Goal: Transaction & Acquisition: Subscribe to service/newsletter

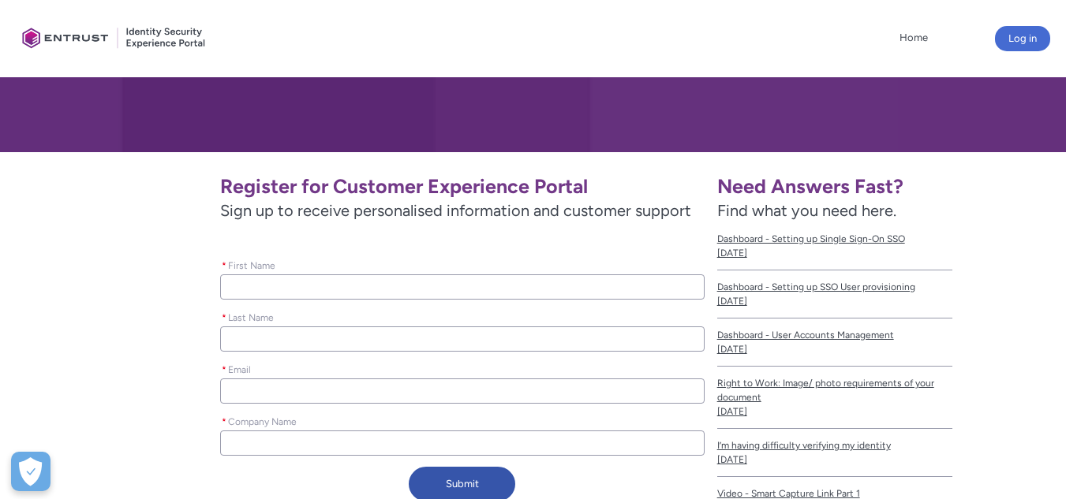
scroll to position [197, 0]
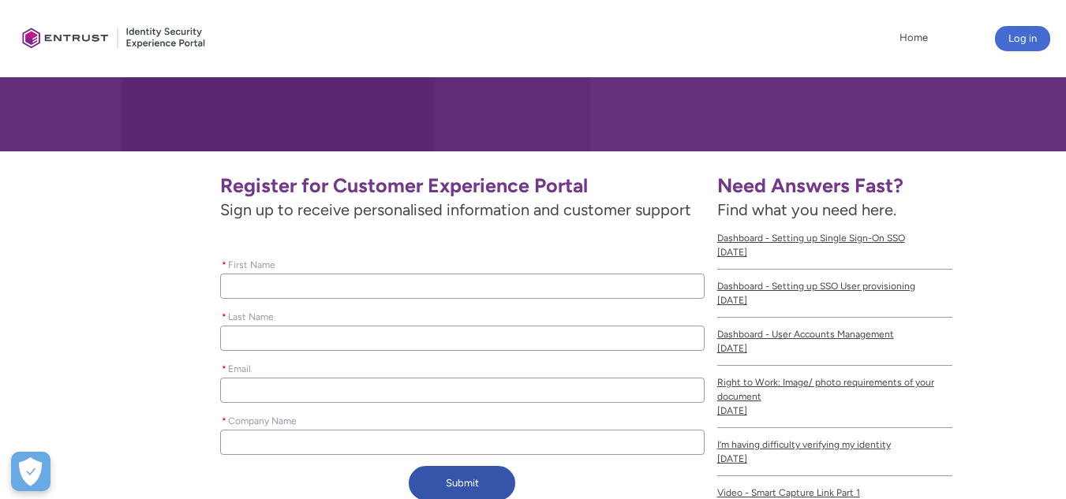
click at [596, 274] on input "* First Name" at bounding box center [462, 286] width 484 height 25
type lightning-primitive-input-simple "P"
type input "P"
type lightning-primitive-input-simple "PA"
type input "PA"
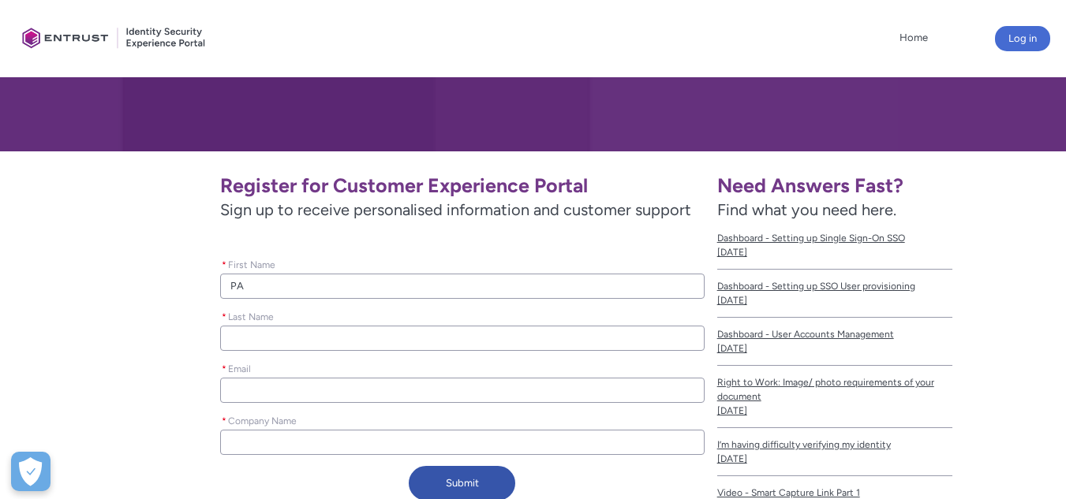
type lightning-primitive-input-simple "PAB"
type input "PAB"
type lightning-primitive-input-simple "PABL"
type input "PABL"
type lightning-primitive-input-simple "[PERSON_NAME]"
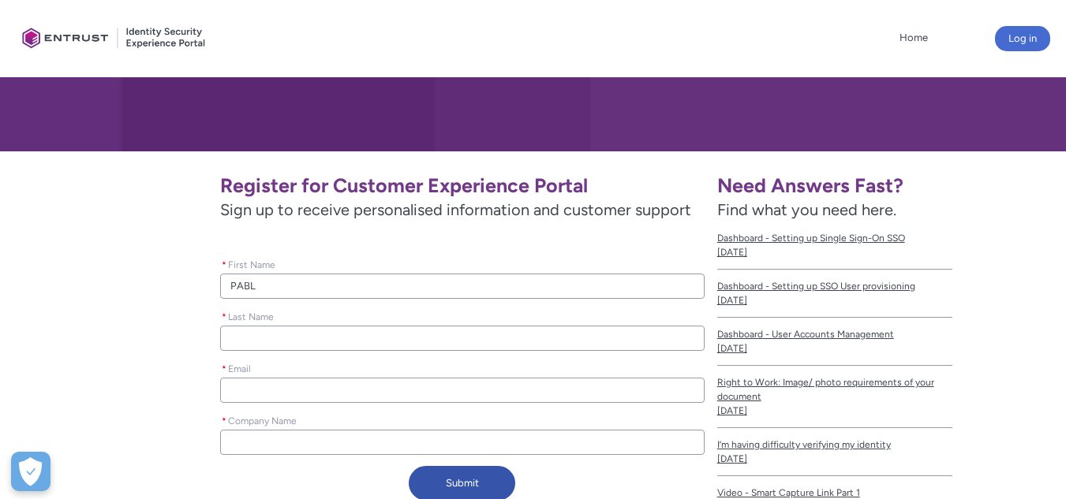
type input "[PERSON_NAME]"
type lightning-primitive-input-simple "C"
type input "C"
type lightning-primitive-input-simple "CA"
type input "CA"
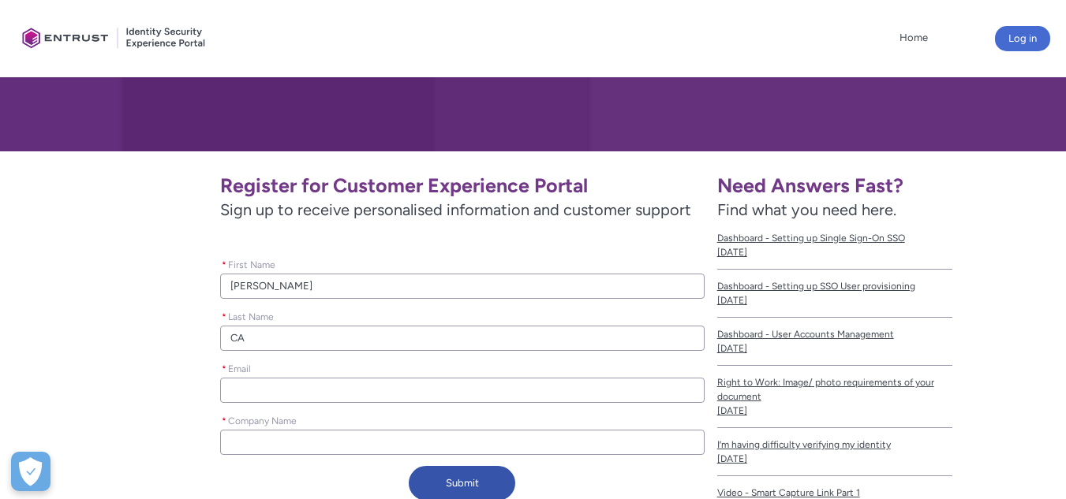
type lightning-primitive-input-simple "CAB"
type input "CAB"
type lightning-primitive-input-simple "CABR"
type input "CABR"
type lightning-primitive-input-simple "[PERSON_NAME]"
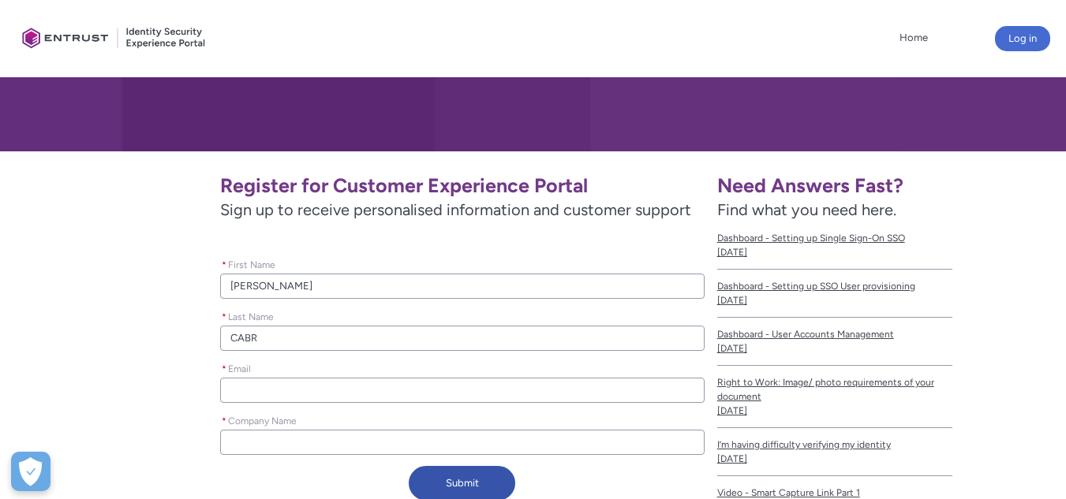
type input "[PERSON_NAME]"
type lightning-primitive-input-simple "[PERSON_NAME]"
type input "[PERSON_NAME]"
type lightning-primitive-input-simple "[PERSON_NAME]"
type input "[PERSON_NAME]"
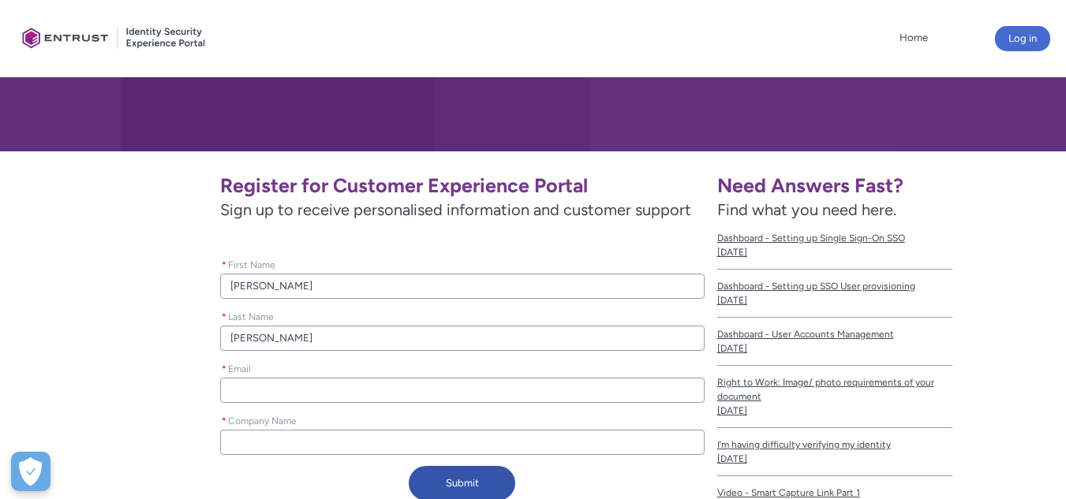
type lightning-primitive-input-simple "p"
type input "p"
type lightning-primitive-input-simple "pc"
type input "pc"
type lightning-primitive-input-simple "pc."
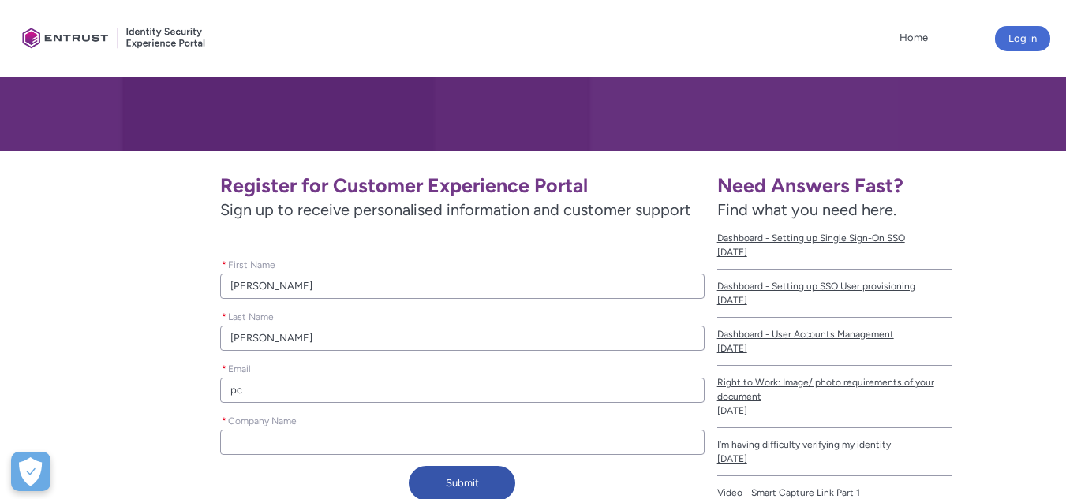
type input "pc."
type lightning-primitive-input-simple "pc.a"
type input "pc.a"
type lightning-primitive-input-simple "[DOMAIN_NAME]"
type input "[DOMAIN_NAME]"
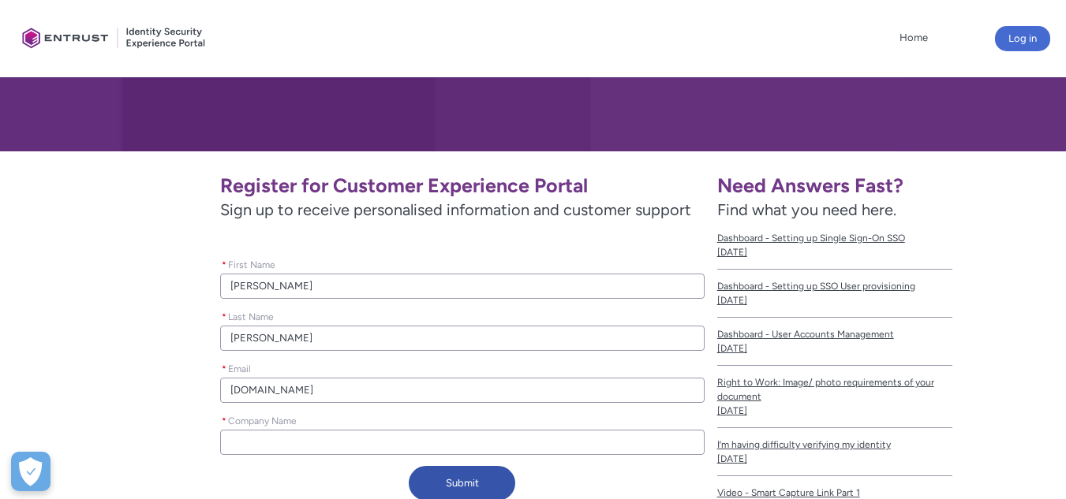
type lightning-primitive-input-simple "pc.ase"
type input "pc.ase"
type lightning-primitive-input-simple "pc.ases"
type input "pc.ases"
type lightning-primitive-input-simple "pc.aseso"
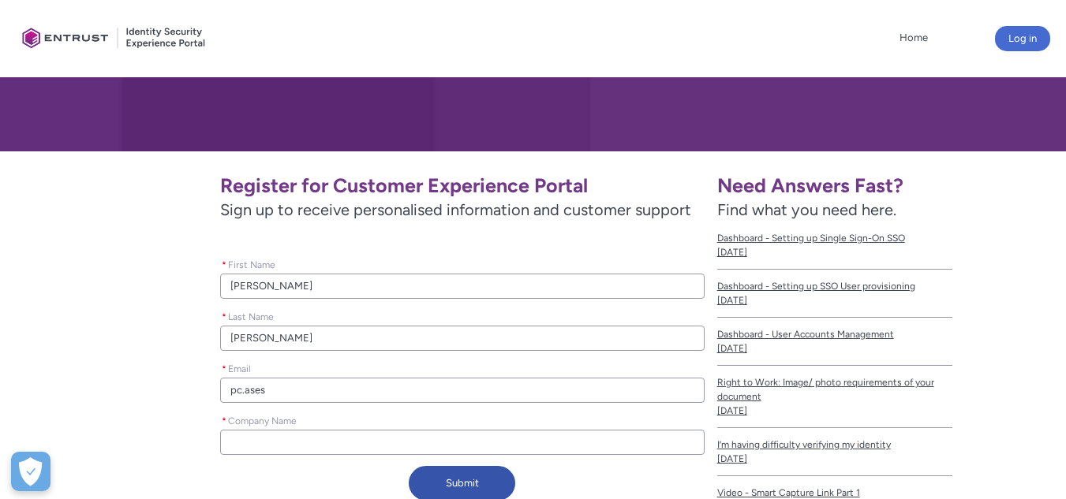
type input "pc.aseso"
type lightning-primitive-input-simple "pc.asesor"
type input "pc.asesor"
type lightning-primitive-input-simple "pc.asesore"
type input "pc.asesore"
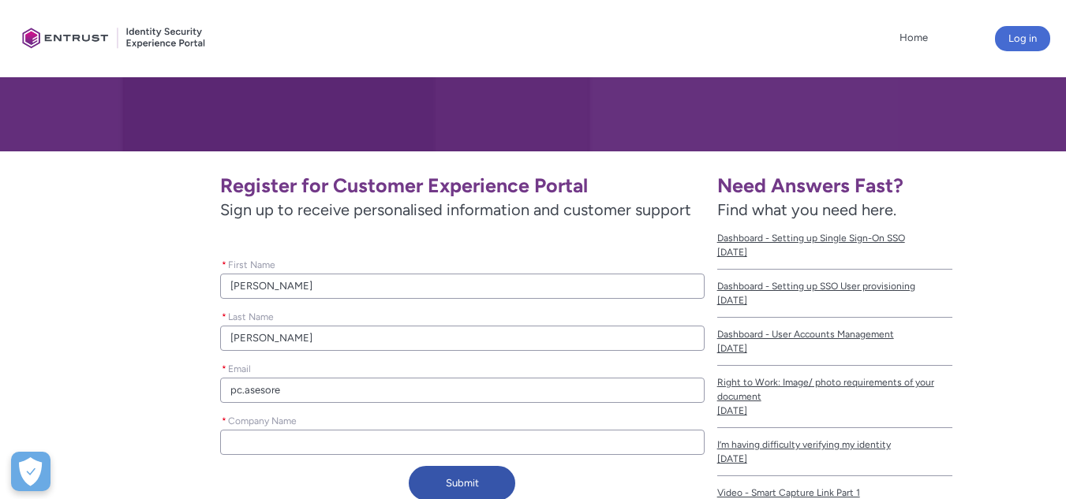
type lightning-primitive-input-simple "pc.asesores"
type input "pc.asesores"
type lightning-primitive-input-simple "pc.asesorese"
type input "pc.asesorese"
type lightning-primitive-input-simple "pc.asesores"
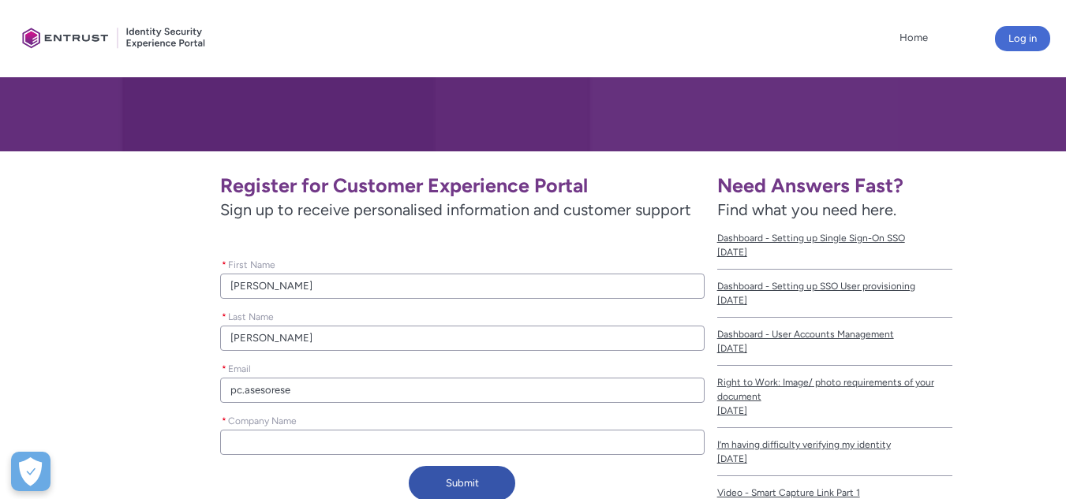
type input "pc.asesores"
type lightning-primitive-input-simple "pc.asesores."
type input "pc.asesores."
type lightning-primitive-input-simple "pc.asesores.e"
type input "pc.asesores.e"
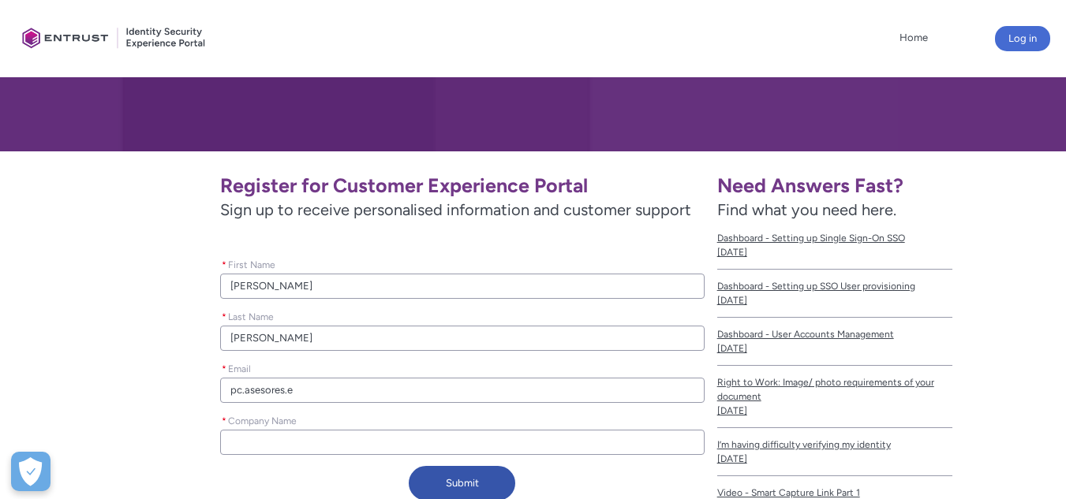
type lightning-primitive-input-simple "[DOMAIN_NAME]"
type input "[DOMAIN_NAME]"
type lightning-primitive-input-simple "[DOMAIN_NAME]@"
type input "[DOMAIN_NAME]@"
type lightning-primitive-input-simple "[DOMAIN_NAME]@g"
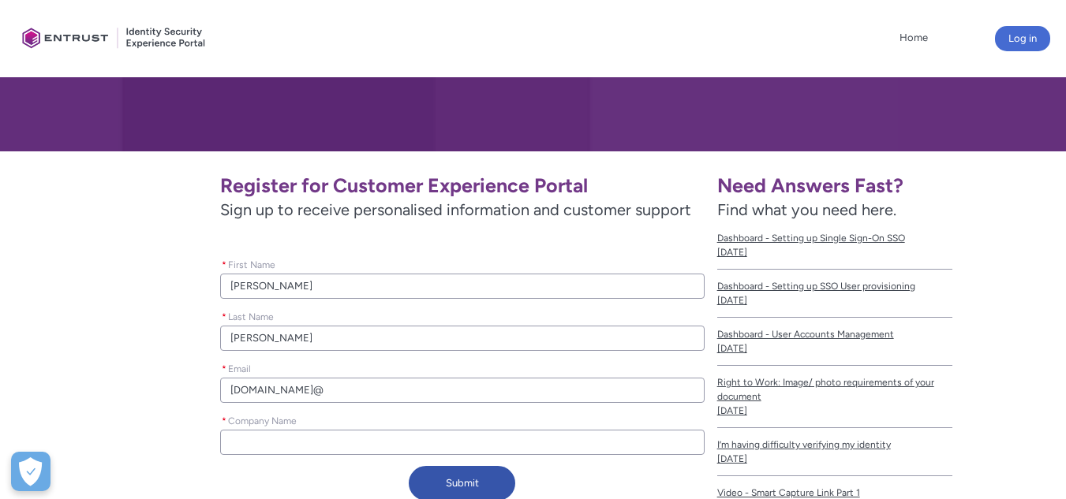
type input "[DOMAIN_NAME]@g"
type lightning-primitive-input-simple "pc.asesores.ec@gm"
type input "pc.asesores.ec@gm"
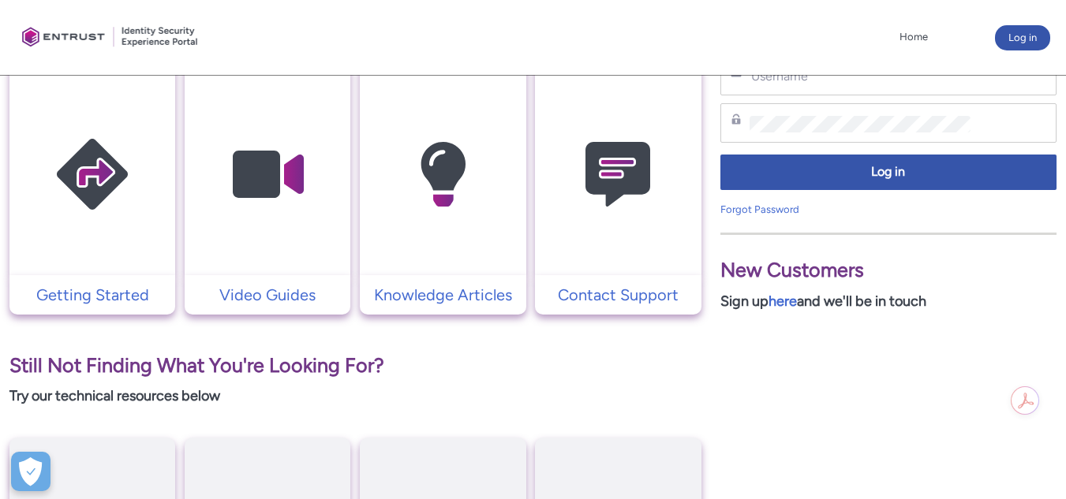
scroll to position [353, 0]
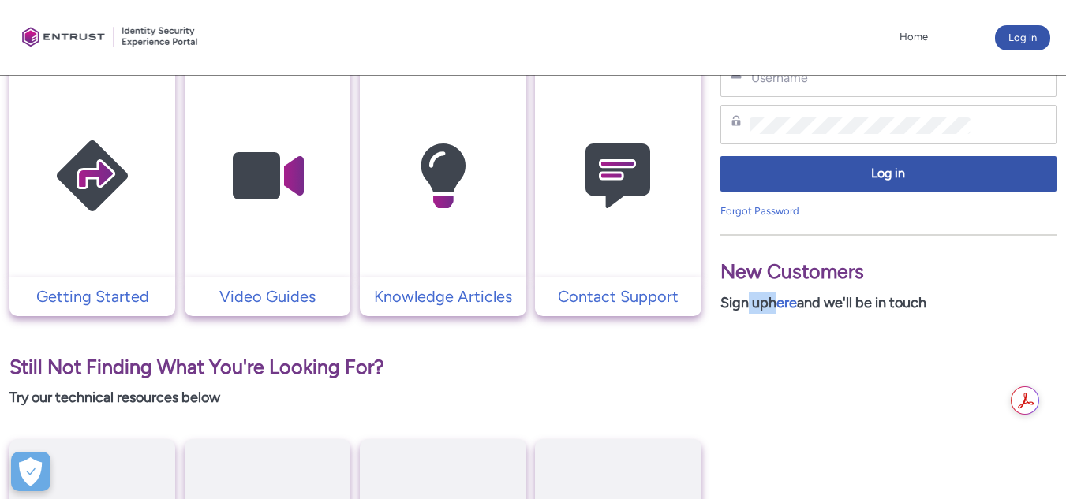
drag, startPoint x: 781, startPoint y: 323, endPoint x: 735, endPoint y: 468, distance: 152.2
click at [735, 468] on div "Existing Customers Please log in for the best experience Username Password Log …" at bounding box center [888, 345] width 355 height 700
click at [797, 310] on link "here" at bounding box center [782, 302] width 28 height 17
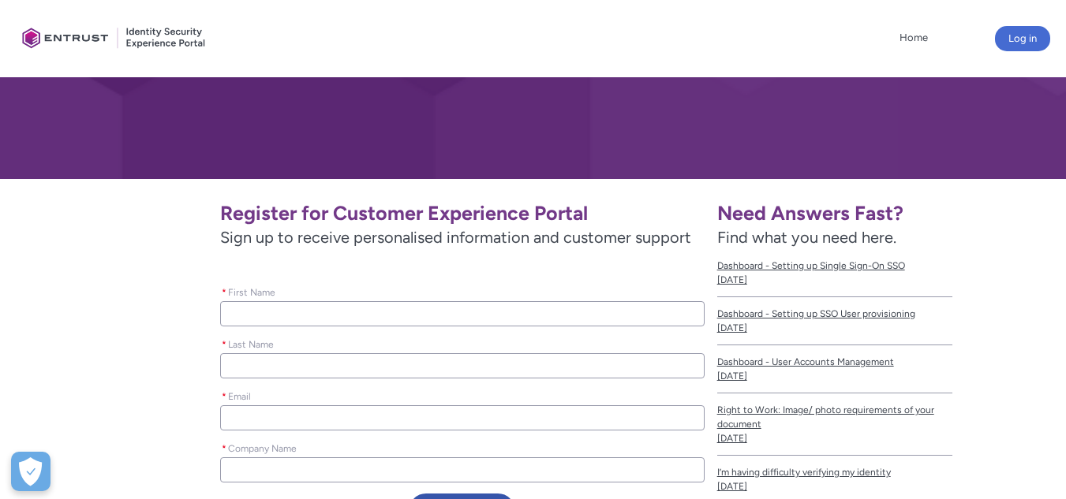
click at [494, 314] on input "* First Name" at bounding box center [462, 313] width 484 height 25
type lightning-primitive-input-simple "P"
type input "P"
type lightning-primitive-input-simple "PA"
type input "PA"
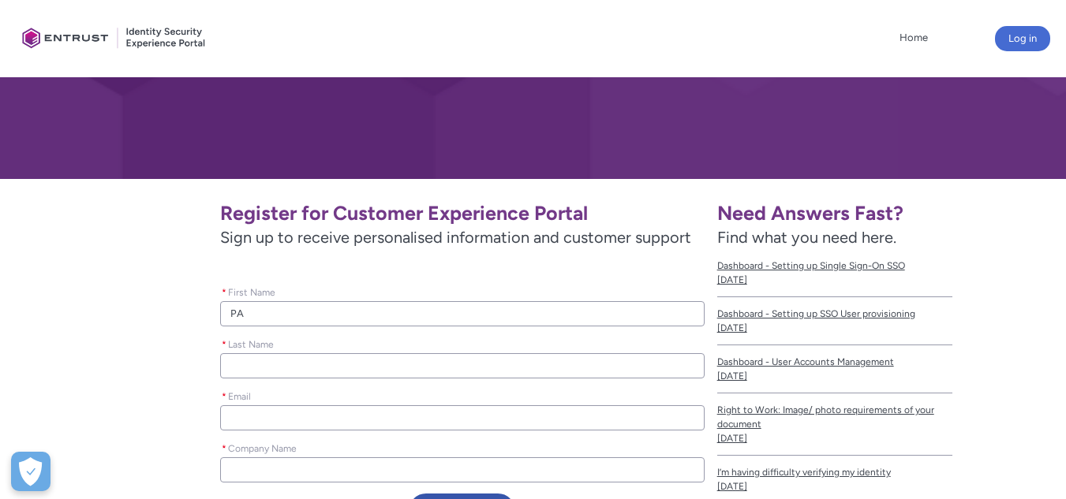
type lightning-primitive-input-simple "PAB"
type input "PAB"
type lightning-primitive-input-simple "PABL"
type input "PABL"
type lightning-primitive-input-simple "[PERSON_NAME]"
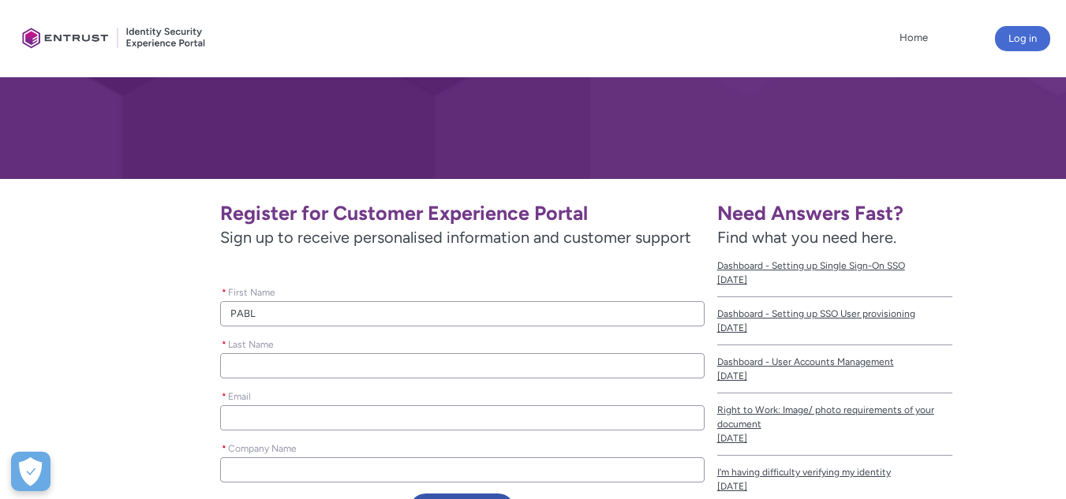
type input "[PERSON_NAME]"
type lightning-primitive-input-simple "C"
type input "C"
type lightning-primitive-input-simple "CA"
type input "CA"
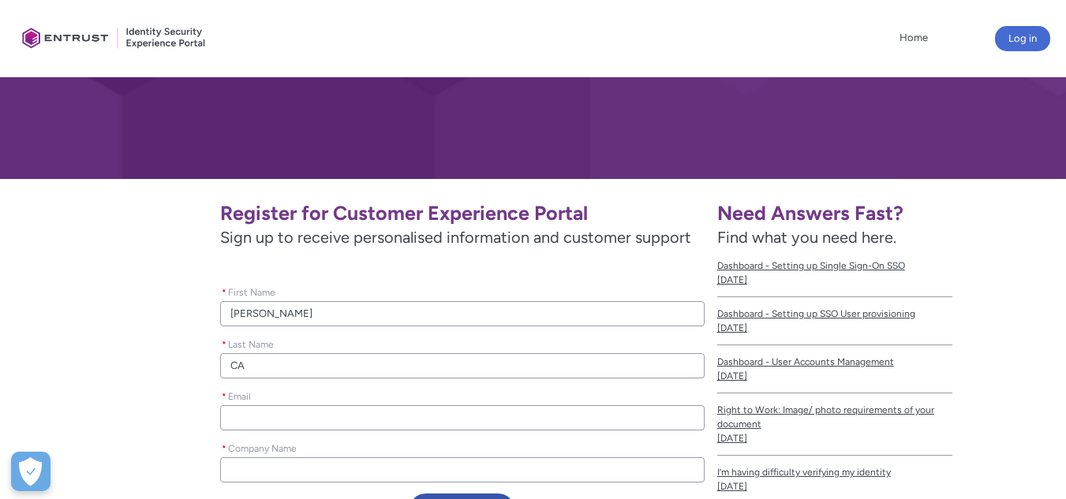
type lightning-primitive-input-simple "CAB"
type input "CAB"
type lightning-primitive-input-simple "CABR"
type input "CABR"
type lightning-primitive-input-simple "[PERSON_NAME]"
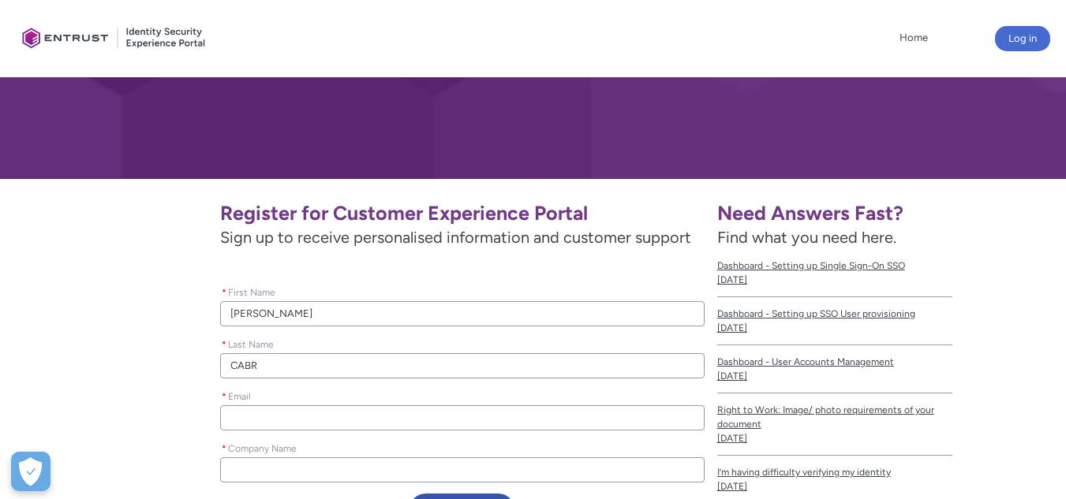
type input "[PERSON_NAME]"
type lightning-primitive-input-simple "[PERSON_NAME]"
type input "[PERSON_NAME]"
type lightning-primitive-input-simple "[PERSON_NAME]"
type input "[PERSON_NAME]"
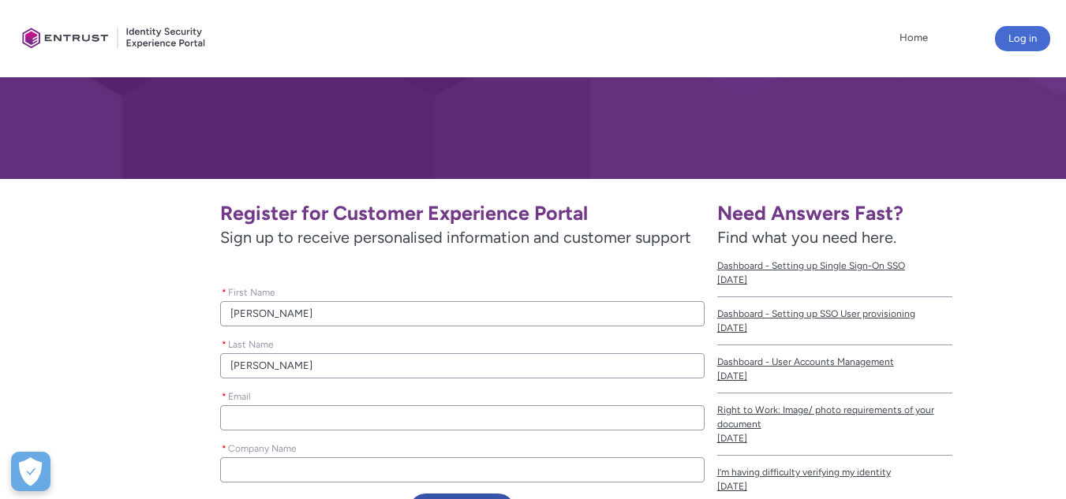
type lightning-primitive-input-simple "p"
type input "p"
type lightning-primitive-input-simple "pc"
type input "pc"
type lightning-primitive-input-simple "pc."
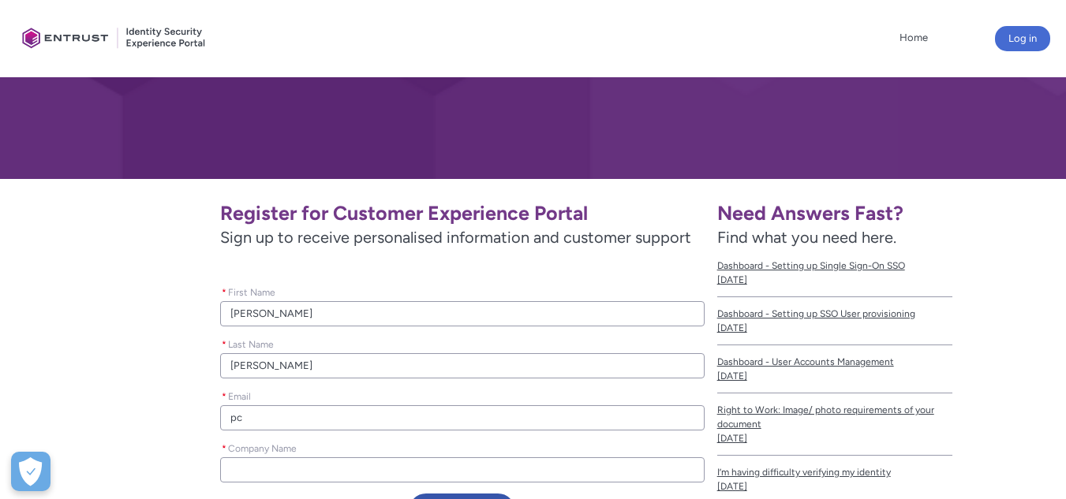
type input "pc."
type lightning-primitive-input-simple "pc.a"
type input "pc.a"
type lightning-primitive-input-simple "[DOMAIN_NAME]"
type input "[DOMAIN_NAME]"
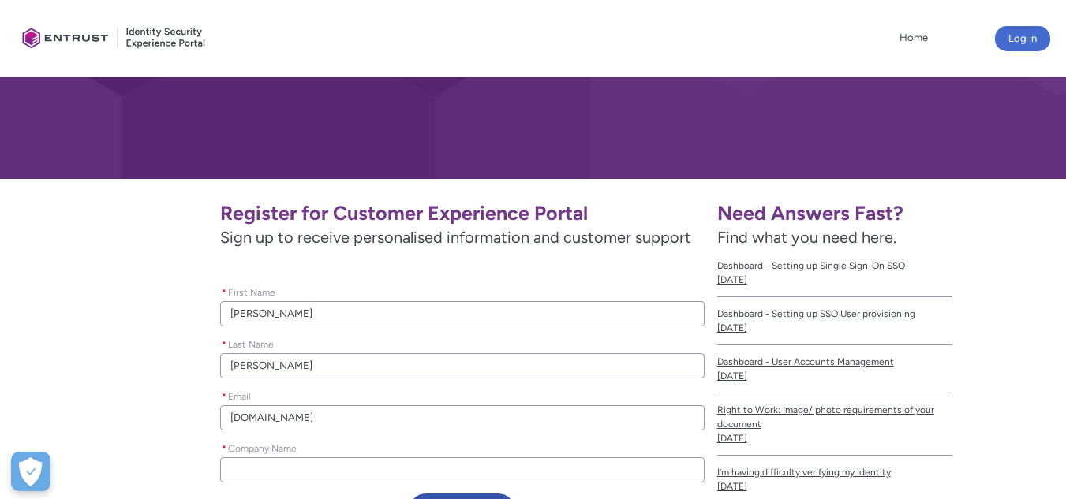
type lightning-primitive-input-simple "pc.ase"
type input "pc.ase"
type lightning-primitive-input-simple "pc.ases"
type input "pc.ases"
type lightning-primitive-input-simple "pc.aseso"
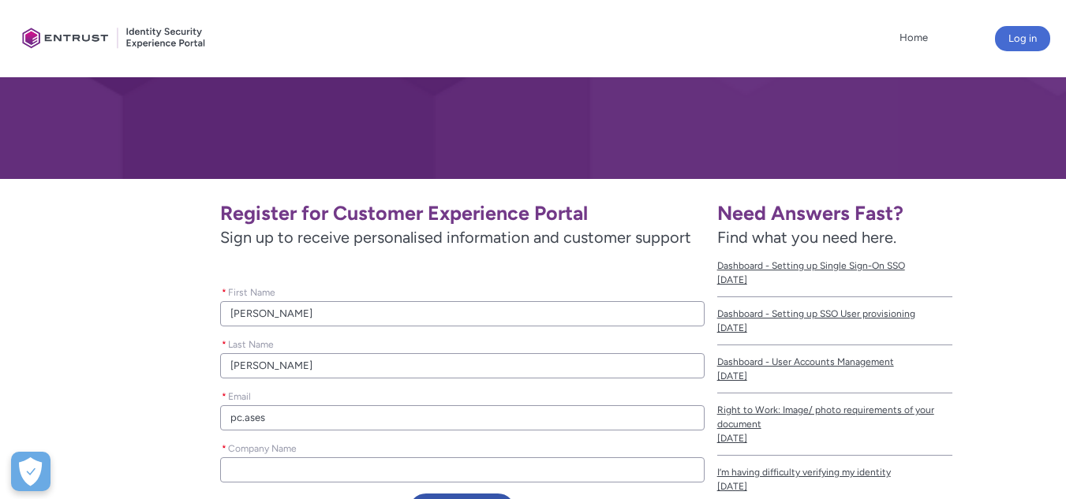
type input "pc.aseso"
type lightning-primitive-input-simple "pc.asesor"
type input "pc.asesor"
type lightning-primitive-input-simple "pc.asesore"
type input "pc.asesore"
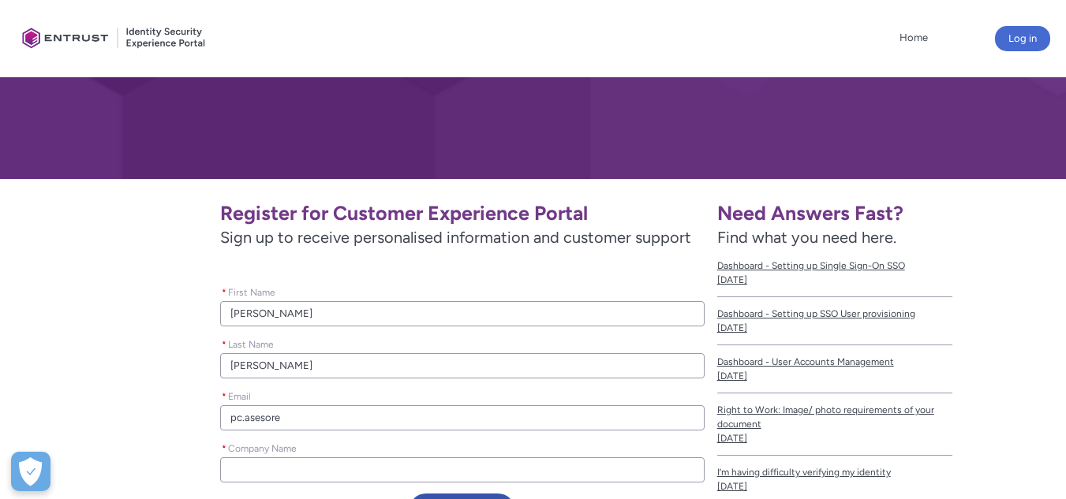
type lightning-primitive-input-simple "pc.asesores"
type input "pc.asesores"
type lightning-primitive-input-simple "pc.asesores."
type input "pc.asesores."
type lightning-primitive-input-simple "pc.asesores.e"
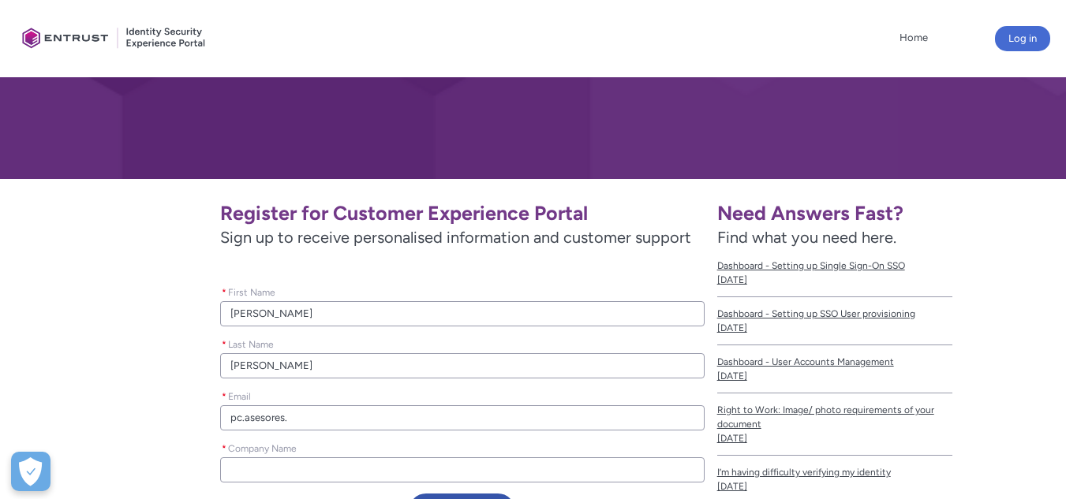
type input "pc.asesores.e"
type lightning-primitive-input-simple "[DOMAIN_NAME]"
type input "[DOMAIN_NAME]"
type lightning-primitive-input-simple "[DOMAIN_NAME]@"
type input "[DOMAIN_NAME]@"
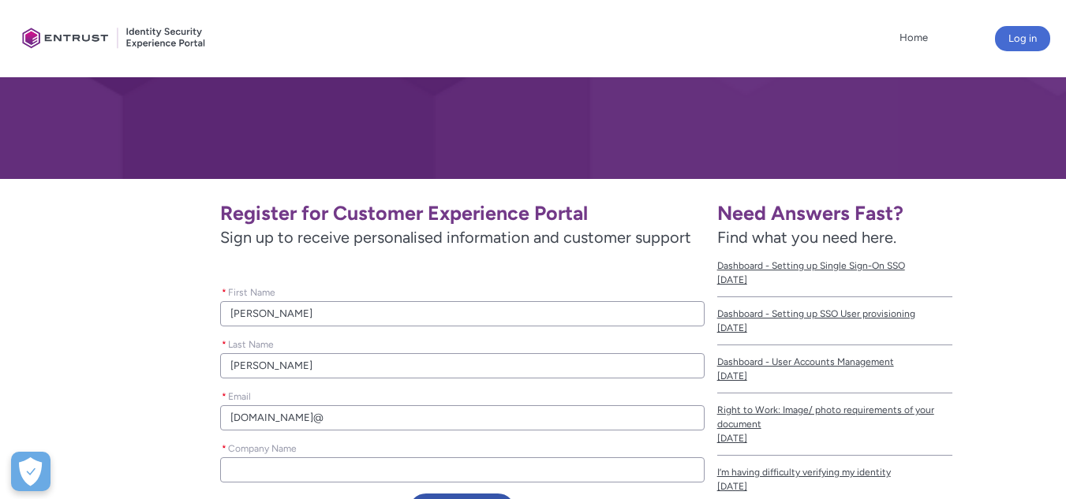
type lightning-primitive-input-simple "[DOMAIN_NAME]@g"
type input "[DOMAIN_NAME]@g"
